Goal: Task Accomplishment & Management: Manage account settings

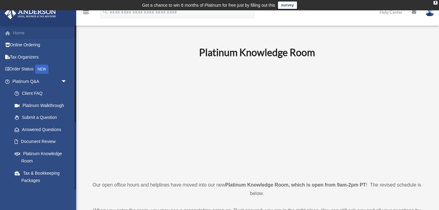
click at [21, 34] on link "Home" at bounding box center [40, 33] width 72 height 12
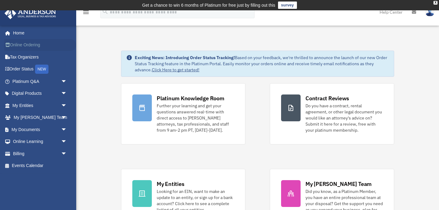
click at [21, 46] on link "Online Ordering" at bounding box center [40, 45] width 72 height 12
click at [15, 108] on link "My Entities arrow_drop_down" at bounding box center [40, 105] width 72 height 12
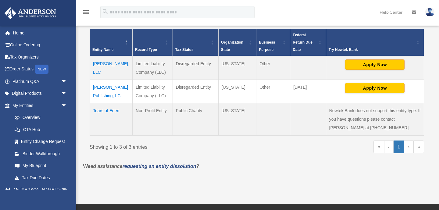
scroll to position [146, 0]
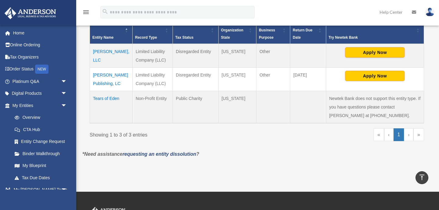
click at [105, 99] on td "Tears of Eden" at bounding box center [111, 107] width 43 height 32
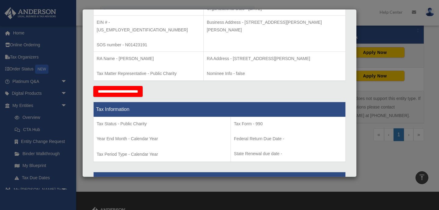
scroll to position [0, 0]
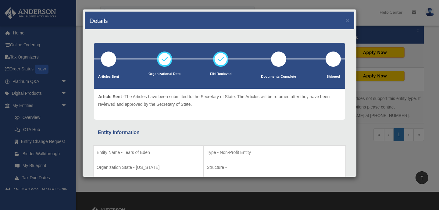
click at [101, 107] on p "Article Sent - The Articles have been submitted to the Secretary of State. The …" at bounding box center [219, 100] width 242 height 15
click at [381, 169] on div "Details × Articles Sent Organizational Date" at bounding box center [219, 105] width 439 height 210
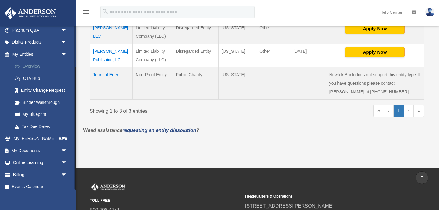
scroll to position [56, 0]
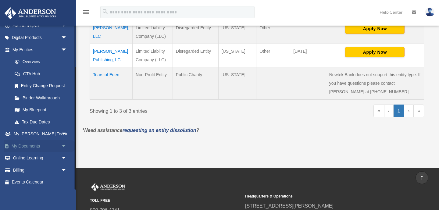
click at [32, 144] on link "My Documents arrow_drop_down" at bounding box center [40, 146] width 72 height 12
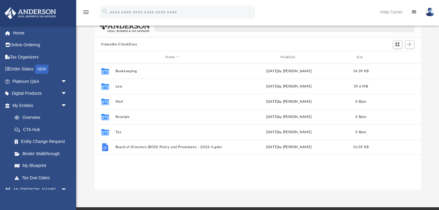
scroll to position [54, 0]
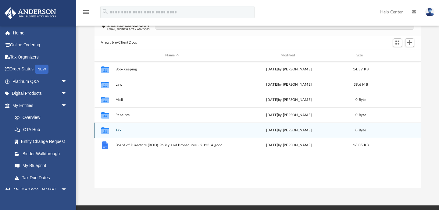
click at [118, 128] on button "Tax" at bounding box center [172, 130] width 114 height 4
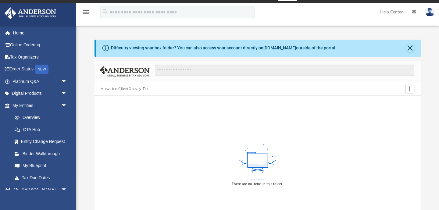
scroll to position [0, 0]
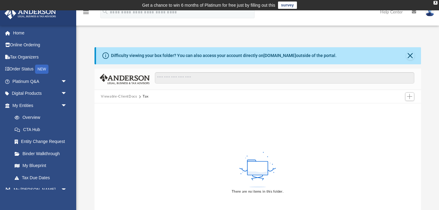
click at [118, 96] on button "Viewable-ClientDocs" at bounding box center [119, 96] width 36 height 5
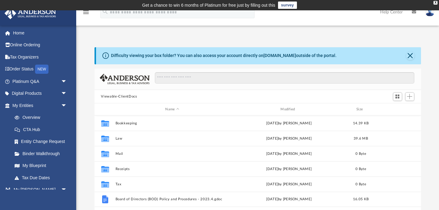
scroll to position [138, 326]
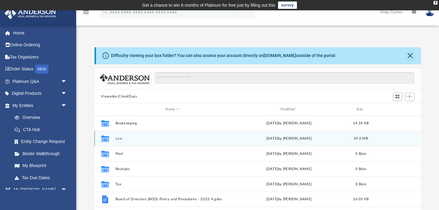
click at [116, 138] on button "Law" at bounding box center [172, 138] width 114 height 4
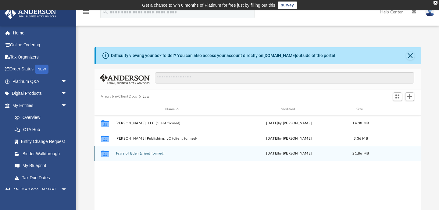
click at [127, 154] on button "Tears of Eden (client formed)" at bounding box center [172, 154] width 114 height 4
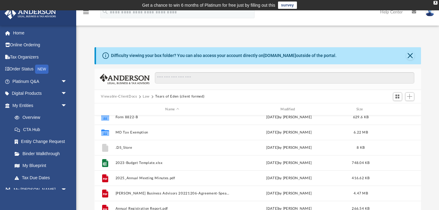
scroll to position [0, 0]
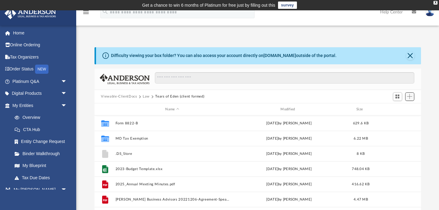
click at [412, 95] on button "Add" at bounding box center [409, 96] width 9 height 9
click at [405, 116] on li "New Folder" at bounding box center [400, 118] width 19 height 6
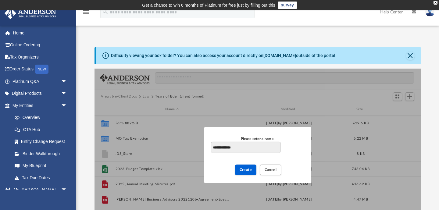
type input "**********"
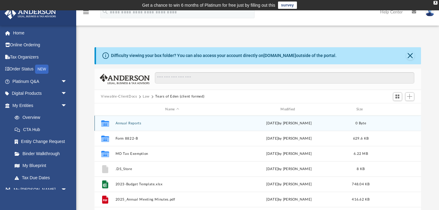
click at [125, 125] on div "Collaborated Folder Annual Reports [DATE] by [PERSON_NAME] 0 Byte" at bounding box center [257, 122] width 326 height 15
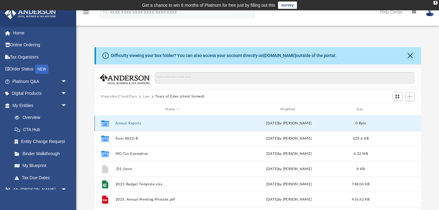
click at [125, 125] on div "Collaborated Folder Annual Reports [DATE] by [PERSON_NAME] 0 Byte" at bounding box center [257, 122] width 326 height 15
click at [105, 125] on icon "grid" at bounding box center [105, 124] width 8 height 5
click at [129, 124] on button "Annual Reports" at bounding box center [172, 123] width 114 height 4
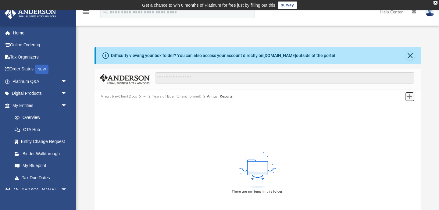
click at [411, 97] on span "Add" at bounding box center [409, 96] width 5 height 5
click at [400, 108] on li "Upload" at bounding box center [400, 108] width 19 height 6
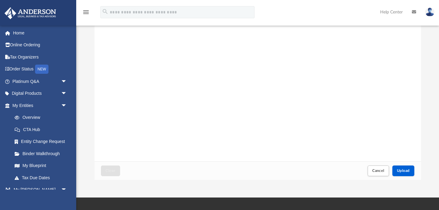
scroll to position [158, 0]
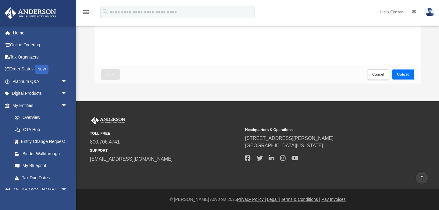
click at [404, 76] on span "Upload" at bounding box center [403, 74] width 13 height 4
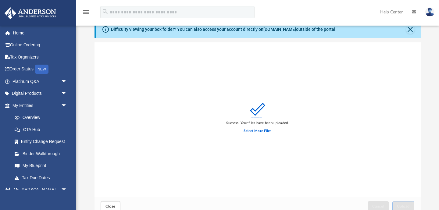
scroll to position [62, 0]
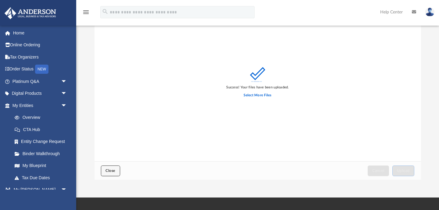
click at [107, 174] on button "Close" at bounding box center [110, 170] width 19 height 11
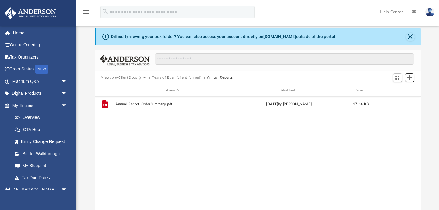
scroll to position [0, 0]
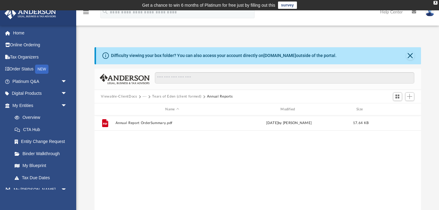
click at [180, 96] on button "Tears of Eden (client formed)" at bounding box center [176, 96] width 49 height 5
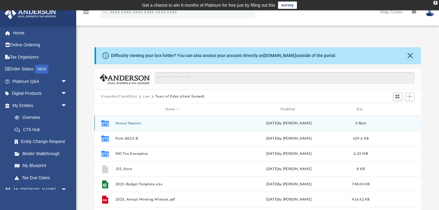
click at [124, 119] on div "Collaborated Folder Annual Reports [DATE] by [PERSON_NAME] 0 Byte" at bounding box center [257, 122] width 326 height 15
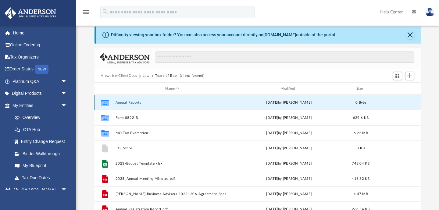
click at [136, 102] on button "Annual Reports" at bounding box center [172, 103] width 114 height 4
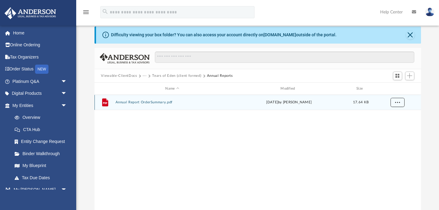
click at [398, 102] on span "More options" at bounding box center [396, 102] width 5 height 3
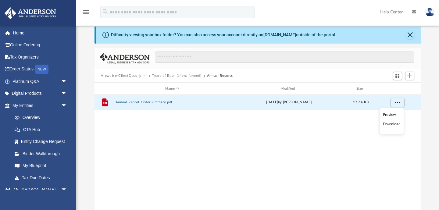
click at [269, 155] on div "File Annual Report OrderSummary.pdf [DATE] by [PERSON_NAME] 17.64 KB" at bounding box center [257, 158] width 326 height 126
click at [396, 103] on span "More options" at bounding box center [396, 102] width 5 height 3
click at [411, 78] on span "Add" at bounding box center [409, 75] width 5 height 5
click at [398, 88] on li "Upload" at bounding box center [400, 88] width 19 height 6
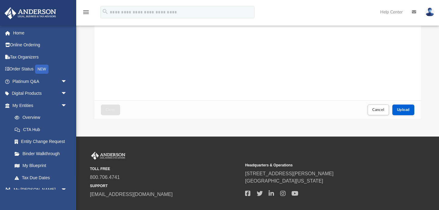
scroll to position [144, 0]
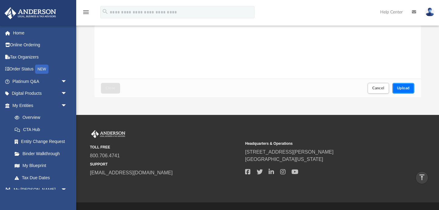
click at [404, 89] on span "Upload" at bounding box center [403, 88] width 13 height 4
